Goal: Task Accomplishment & Management: Manage account settings

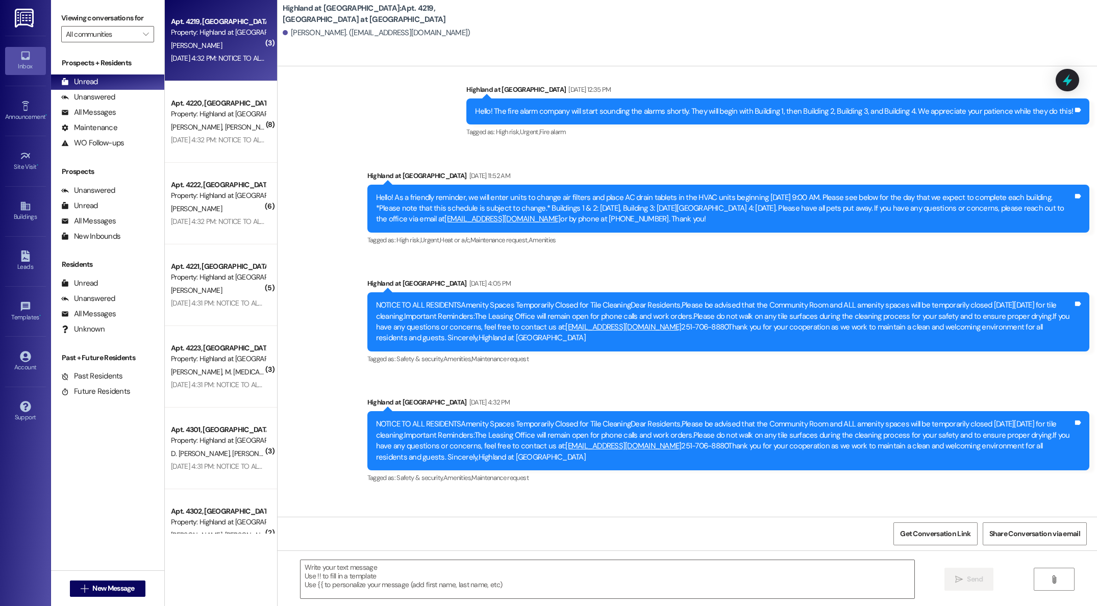
scroll to position [22609, 0]
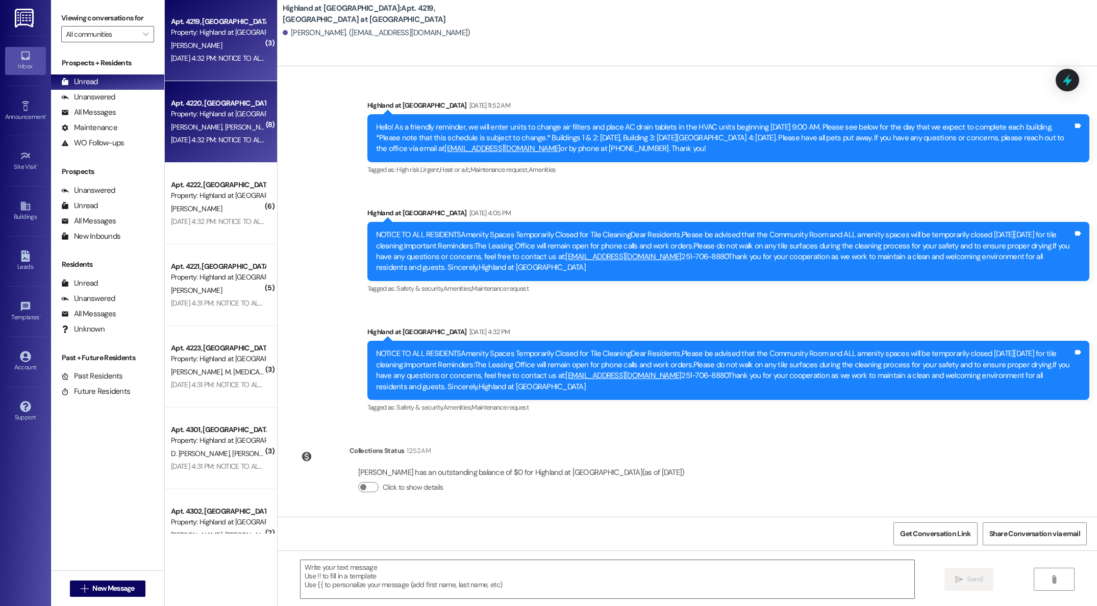
click at [196, 112] on div "Property: Highland at [GEOGRAPHIC_DATA]" at bounding box center [218, 114] width 94 height 11
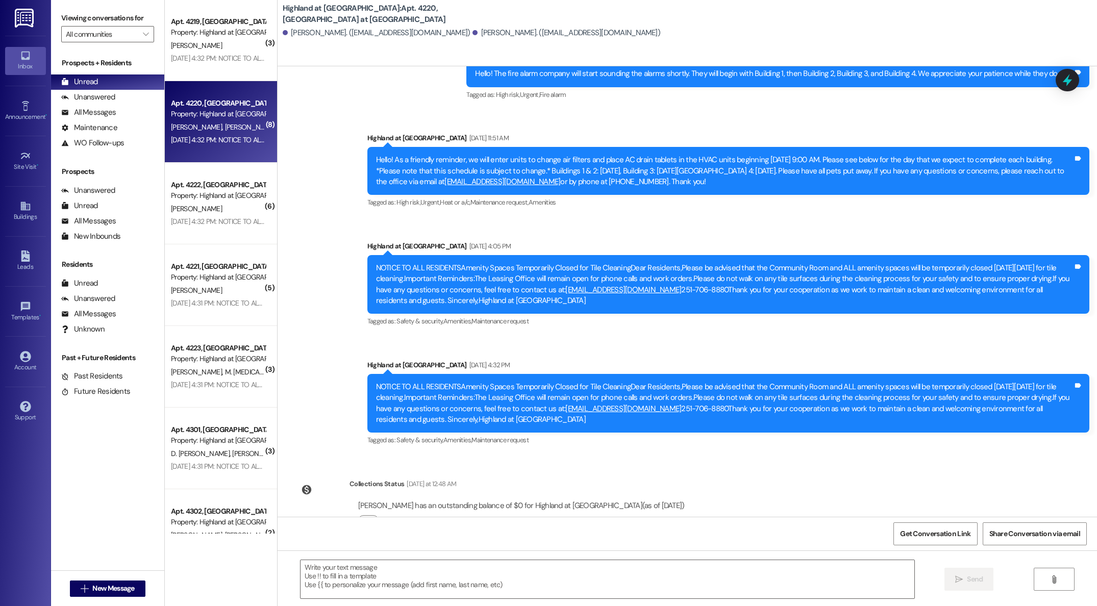
scroll to position [9214, 0]
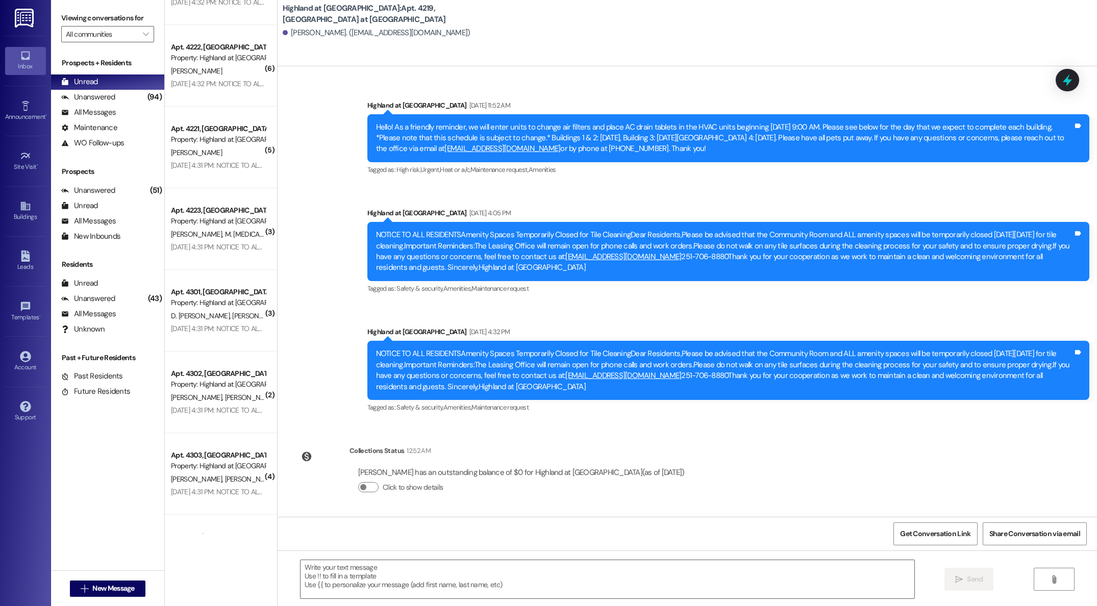
scroll to position [173, 0]
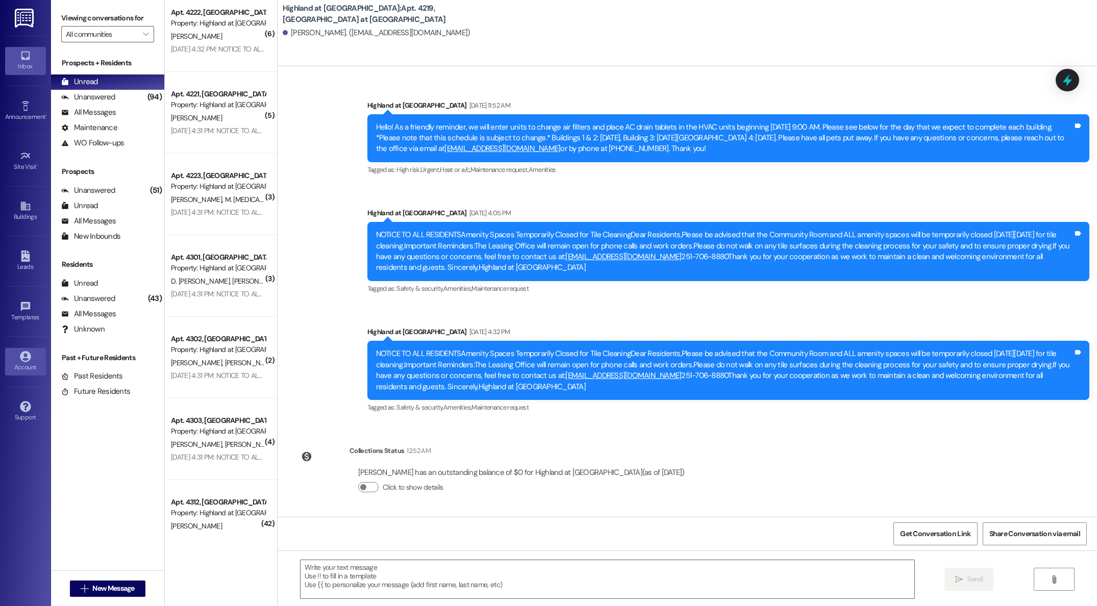
click at [34, 369] on div "Account" at bounding box center [25, 367] width 51 height 10
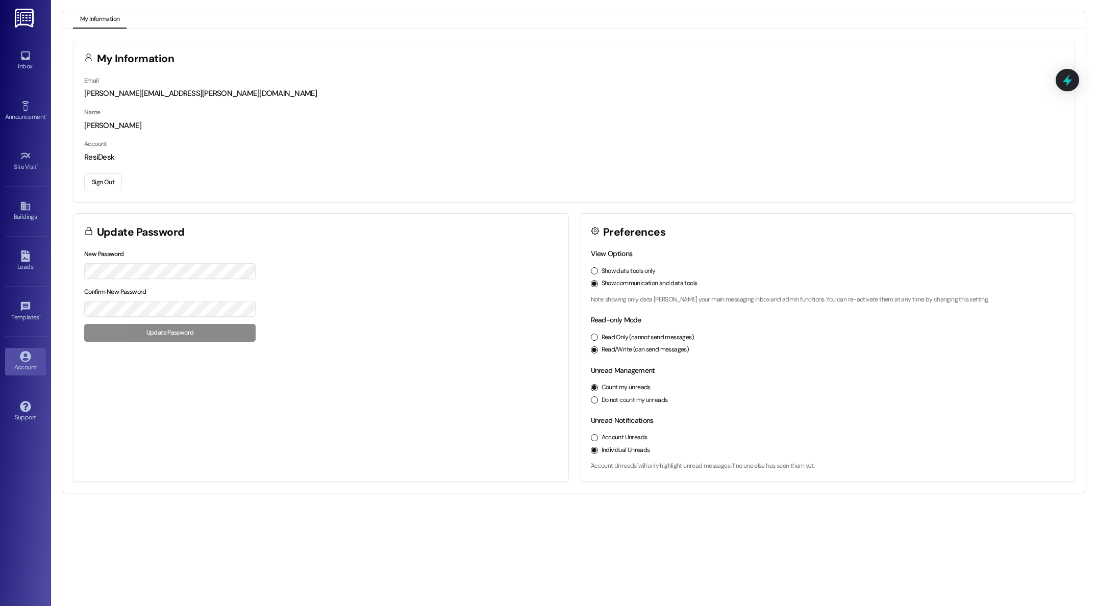
click at [98, 183] on button "Sign Out" at bounding box center [103, 182] width 38 height 18
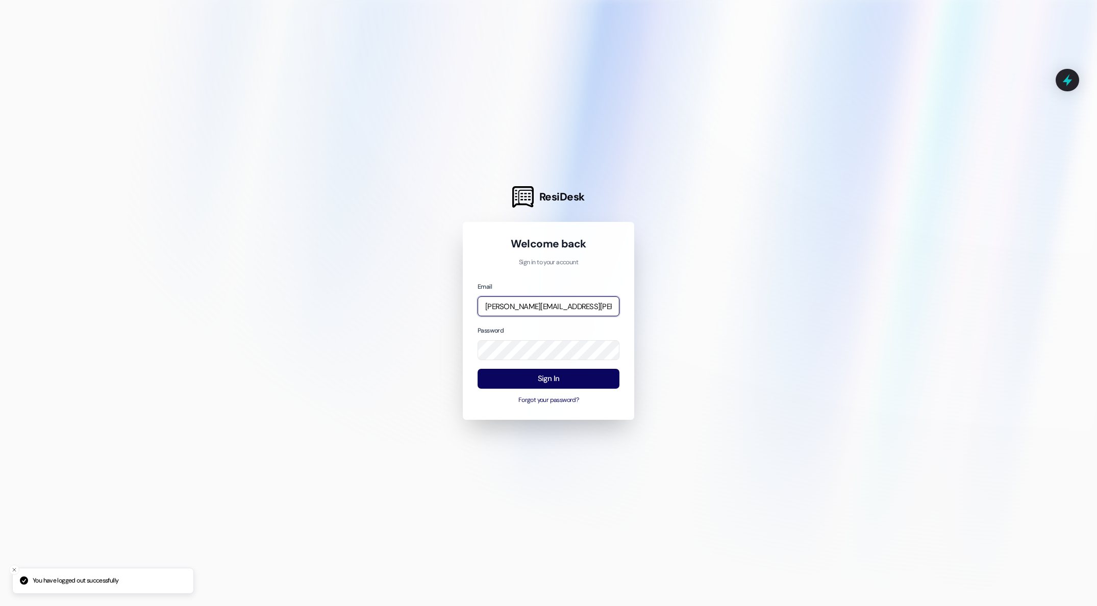
click at [609, 310] on input "[PERSON_NAME][EMAIL_ADDRESS][PERSON_NAME][DOMAIN_NAME]" at bounding box center [549, 306] width 142 height 20
type input "[EMAIL_ADDRESS][DOMAIN_NAME]"
click at [525, 387] on button "Sign In" at bounding box center [549, 379] width 142 height 20
